Goal: Task Accomplishment & Management: Complete application form

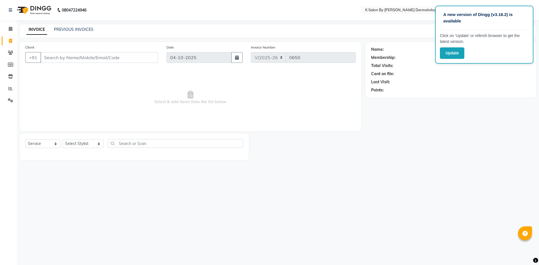
select select "6798"
select select "service"
click at [8, 28] on span at bounding box center [11, 29] width 10 height 6
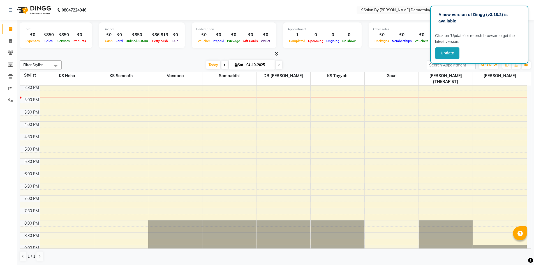
scroll to position [99, 0]
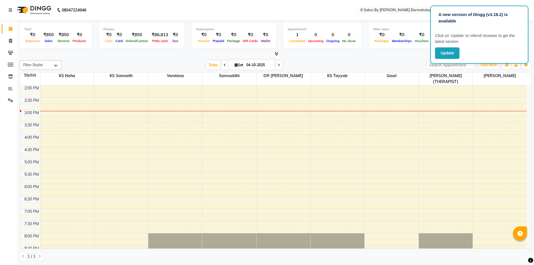
click at [222, 144] on div "10:00 AM 10:30 AM 11:00 AM 11:30 AM 12:00 PM 12:30 PM 1:00 PM 1:30 PM 2:00 PM 2…" at bounding box center [273, 135] width 507 height 296
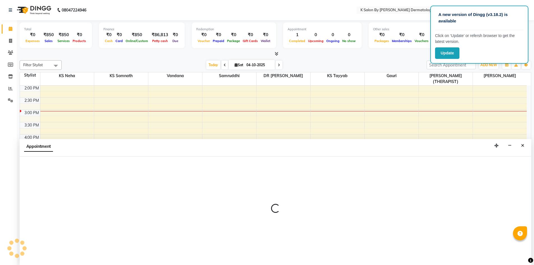
scroll to position [0, 0]
select select "55332"
select select "990"
select select "tentative"
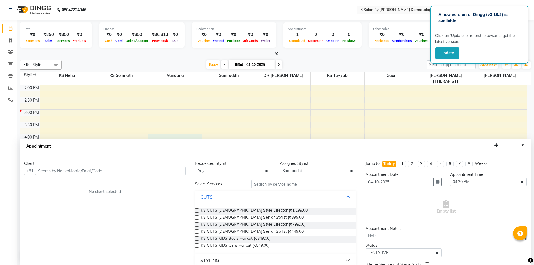
click at [194, 132] on div "10:00 AM 10:30 AM 11:00 AM 11:30 AM 12:00 PM 12:30 PM 1:00 PM 1:30 PM 2:00 PM 2…" at bounding box center [273, 134] width 507 height 296
click at [523, 146] on icon "Close" at bounding box center [522, 145] width 3 height 4
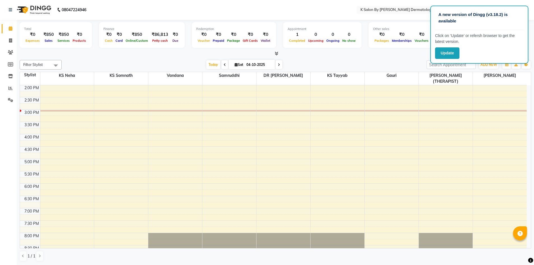
click at [220, 144] on div "10:00 AM 10:30 AM 11:00 AM 11:30 AM 12:00 PM 12:30 PM 1:00 PM 1:30 PM 2:00 PM 2…" at bounding box center [273, 134] width 507 height 296
select select "55332"
select select "990"
select select "tentative"
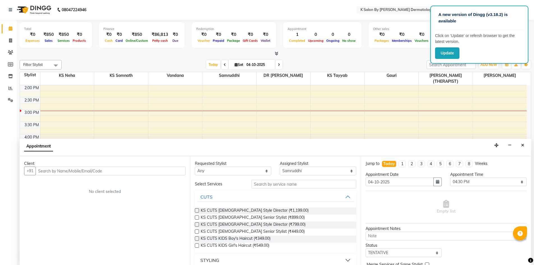
click at [100, 125] on div "10:00 AM 10:30 AM 11:00 AM 11:30 AM 12:00 PM 12:30 PM 1:00 PM 1:30 PM 2:00 PM 2…" at bounding box center [273, 134] width 507 height 296
click at [520, 146] on button "Close" at bounding box center [523, 145] width 8 height 9
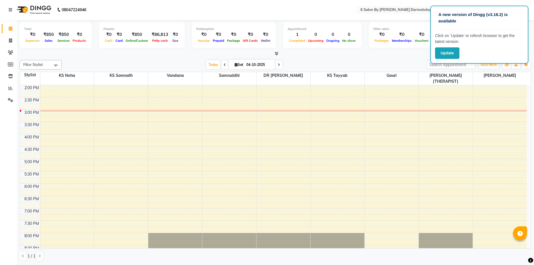
click at [63, 144] on div "10:00 AM 10:30 AM 11:00 AM 11:30 AM 12:00 PM 12:30 PM 1:00 PM 1:30 PM 2:00 PM 2…" at bounding box center [273, 134] width 507 height 296
select select "55322"
select select "tentative"
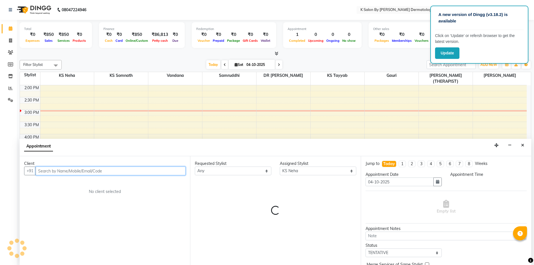
select select "990"
click at [65, 169] on input "text" at bounding box center [111, 171] width 150 height 9
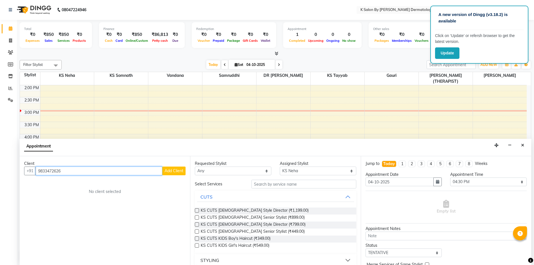
click at [82, 170] on input "9833472626" at bounding box center [99, 171] width 127 height 9
type input "9"
click at [137, 174] on input "valpa" at bounding box center [99, 171] width 127 height 9
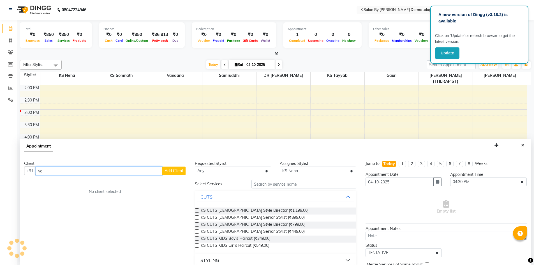
type input "v"
type input "9833472626"
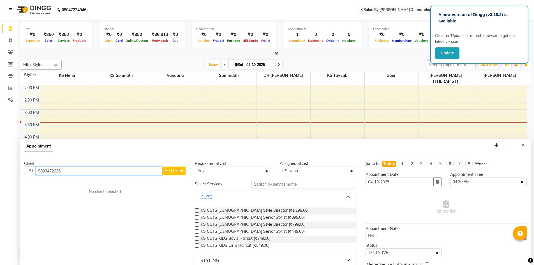
click at [113, 173] on input "9833472626" at bounding box center [99, 171] width 127 height 9
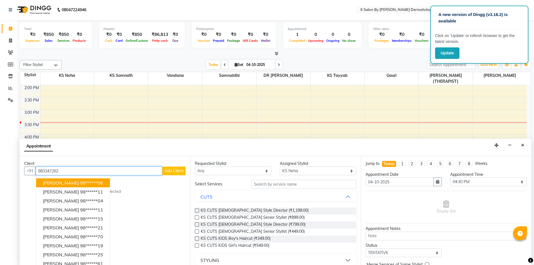
type input "9833472626"
